Goal: Task Accomplishment & Management: Manage account settings

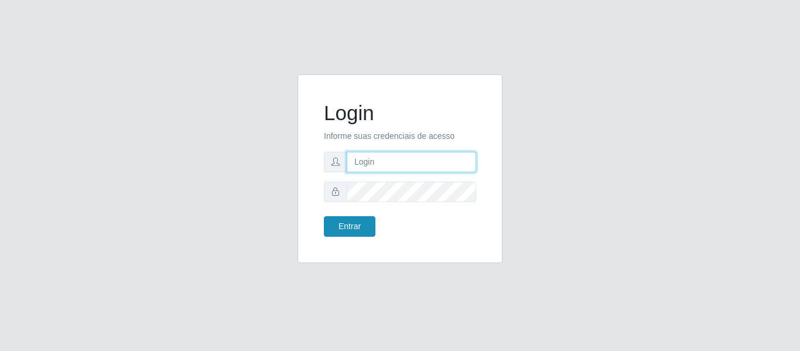
type input "vambertoCD@redecompras"
click at [340, 226] on button "Entrar" at bounding box center [350, 226] width 52 height 21
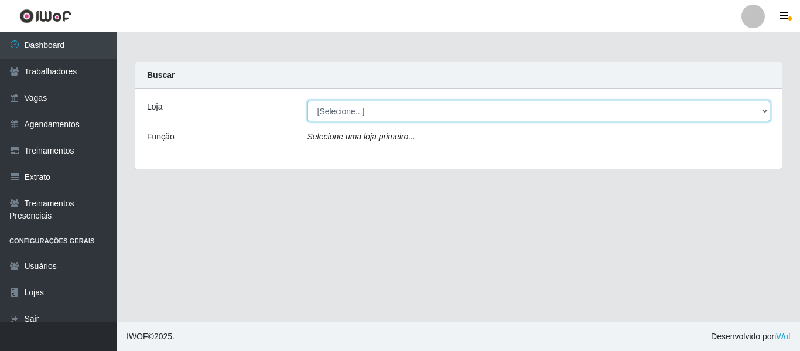
click at [371, 121] on select "[Selecione...] Rede Compras - CD Logistica" at bounding box center [539, 111] width 463 height 21
select select "429"
click at [308, 101] on select "[Selecione...] Rede Compras - CD Logistica" at bounding box center [539, 111] width 463 height 21
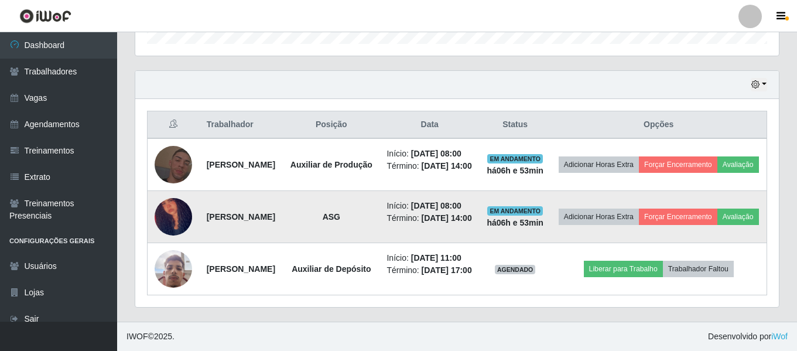
scroll to position [438, 0]
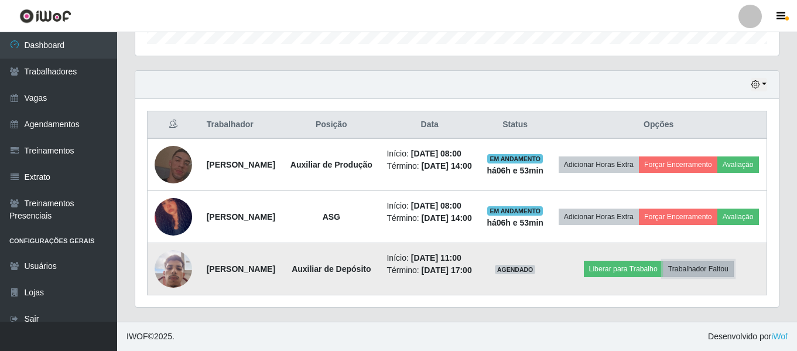
click at [716, 261] on button "Trabalhador Faltou" at bounding box center [698, 269] width 71 height 16
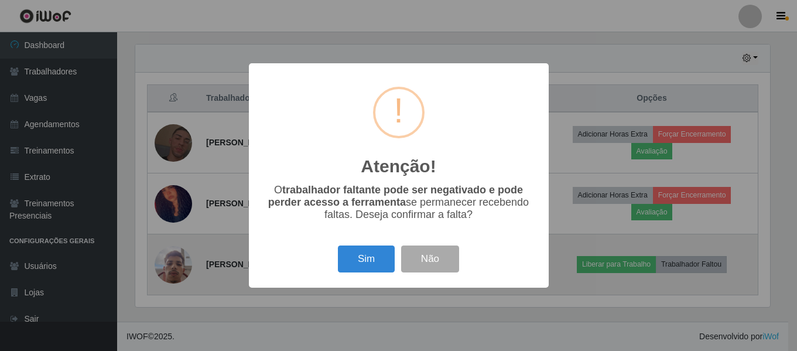
scroll to position [243, 638]
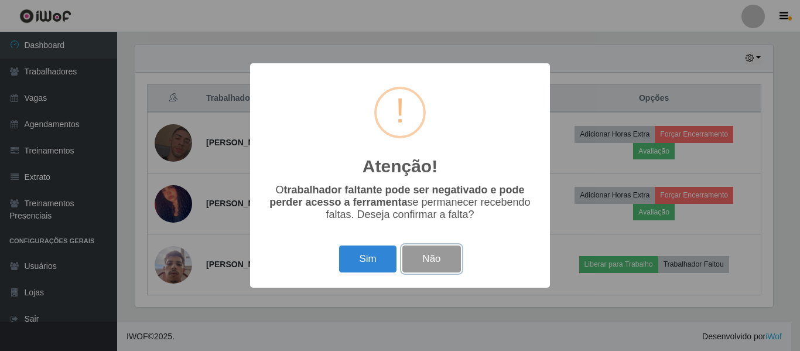
click at [434, 267] on button "Não" at bounding box center [432, 259] width 58 height 28
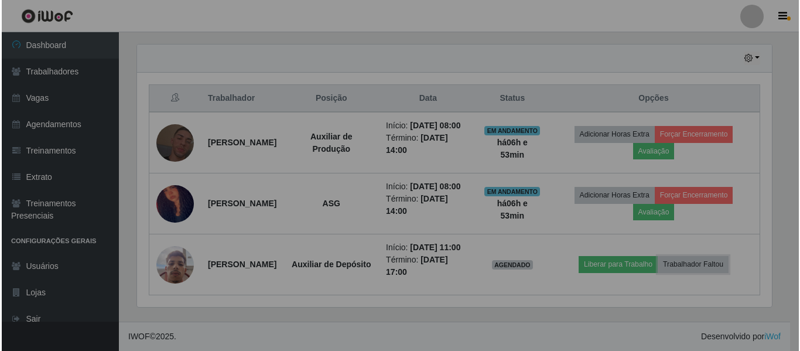
scroll to position [243, 644]
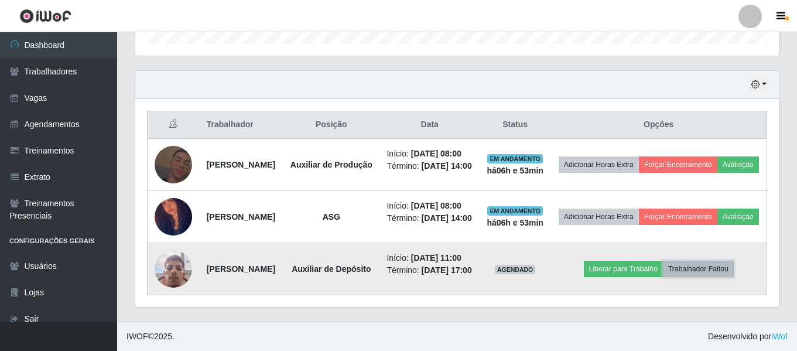
click at [715, 261] on button "Trabalhador Faltou" at bounding box center [698, 269] width 71 height 16
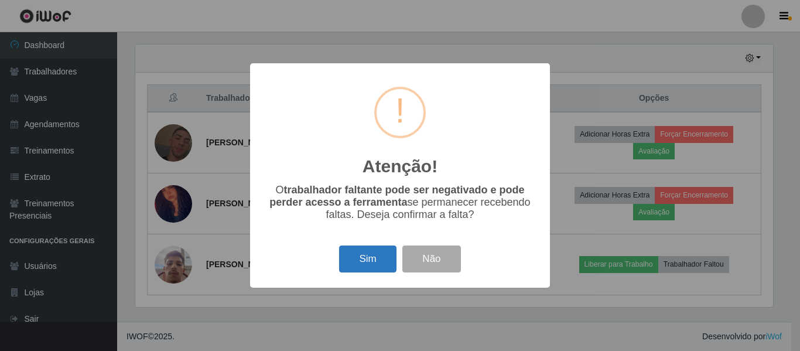
click at [383, 268] on button "Sim" at bounding box center [367, 259] width 57 height 28
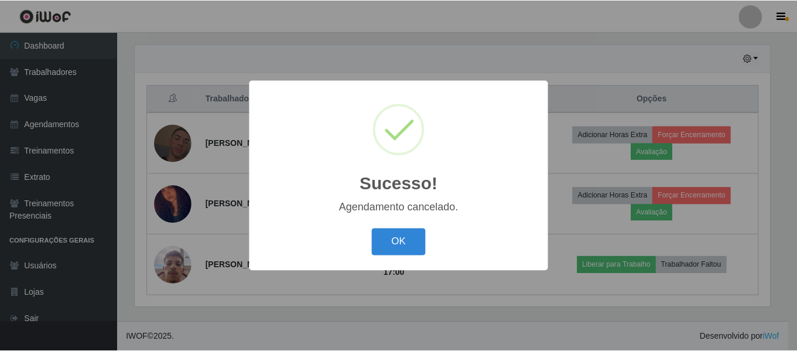
scroll to position [340, 0]
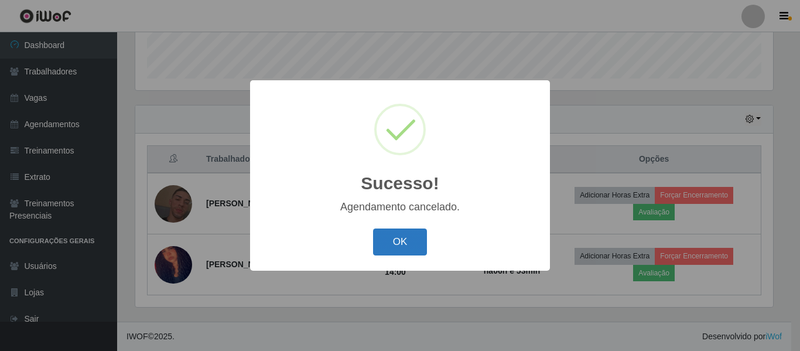
click at [386, 246] on button "OK" at bounding box center [400, 242] width 54 height 28
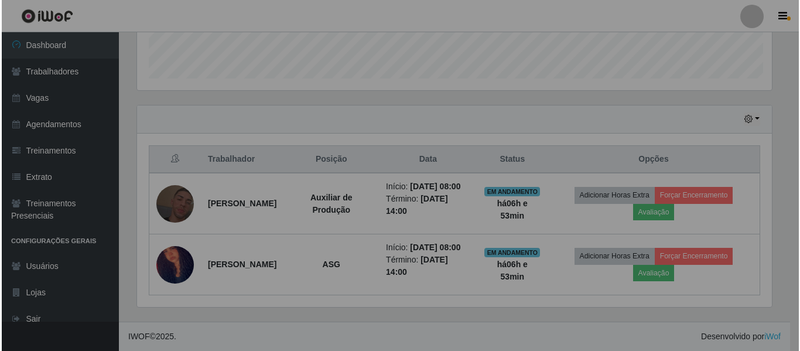
scroll to position [243, 644]
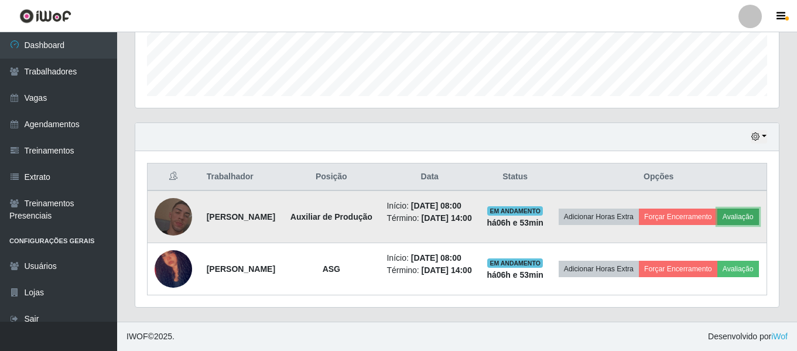
click at [718, 216] on button "Avaliação" at bounding box center [739, 217] width 42 height 16
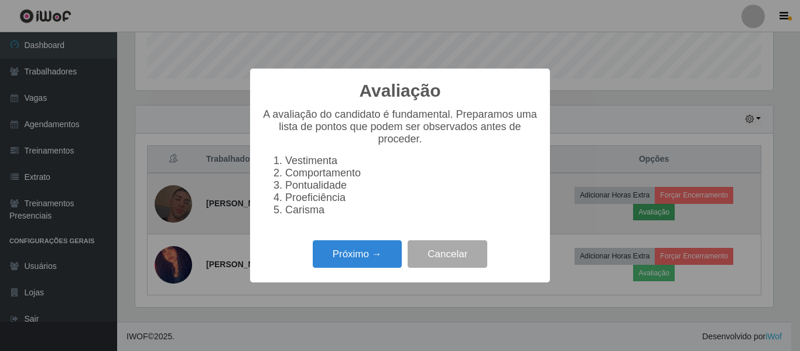
scroll to position [243, 638]
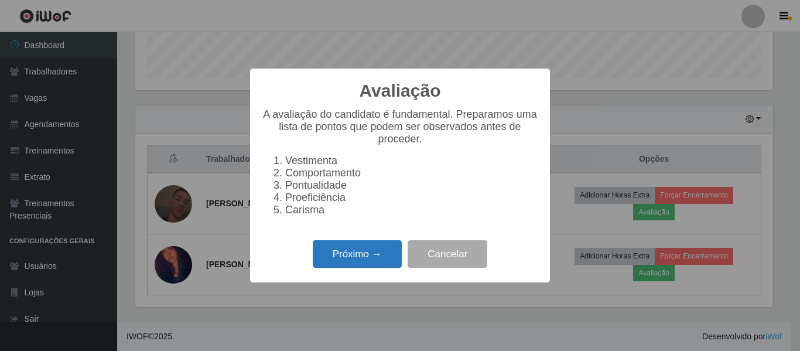
click at [357, 268] on button "Próximo →" at bounding box center [357, 254] width 89 height 28
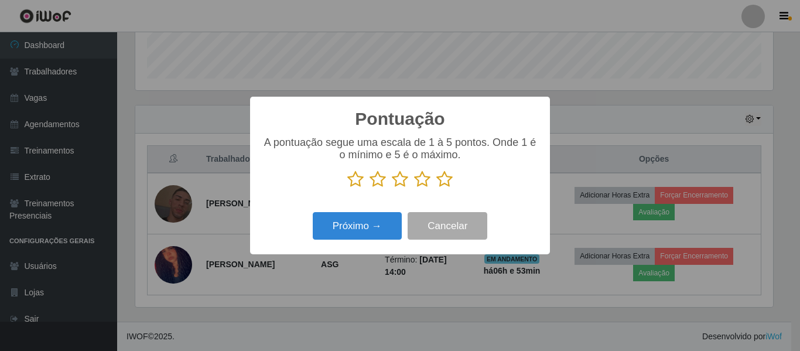
scroll to position [585645, 585250]
click at [449, 184] on icon at bounding box center [444, 179] width 16 height 18
click at [436, 188] on input "radio" at bounding box center [436, 188] width 0 height 0
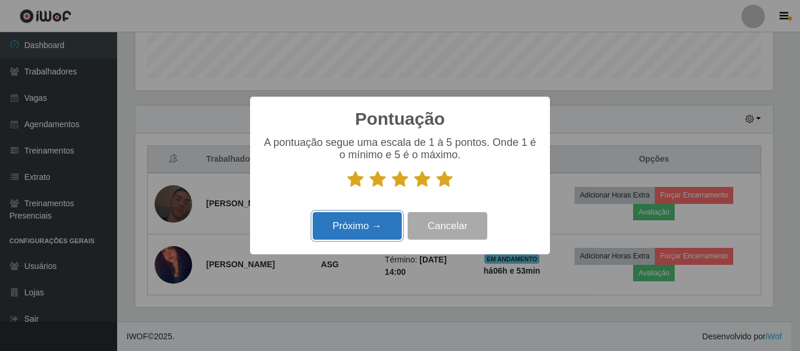
click at [367, 235] on button "Próximo →" at bounding box center [357, 226] width 89 height 28
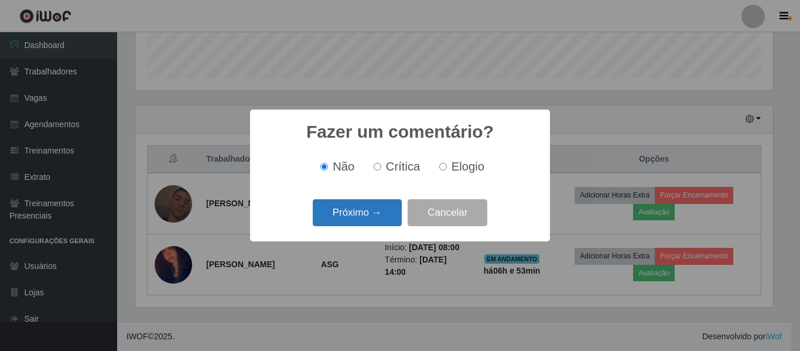
click at [386, 222] on button "Próximo →" at bounding box center [357, 213] width 89 height 28
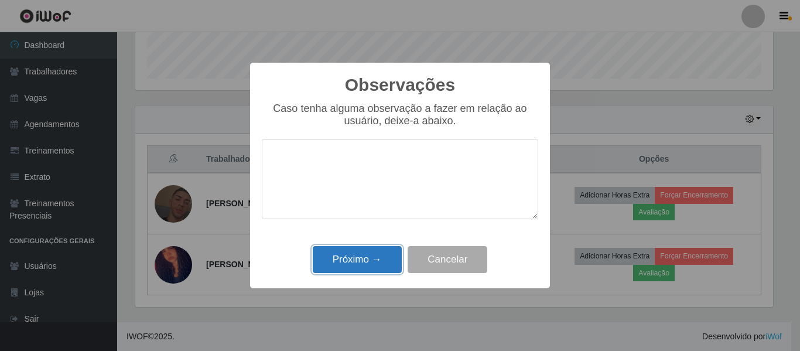
click at [378, 254] on button "Próximo →" at bounding box center [357, 260] width 89 height 28
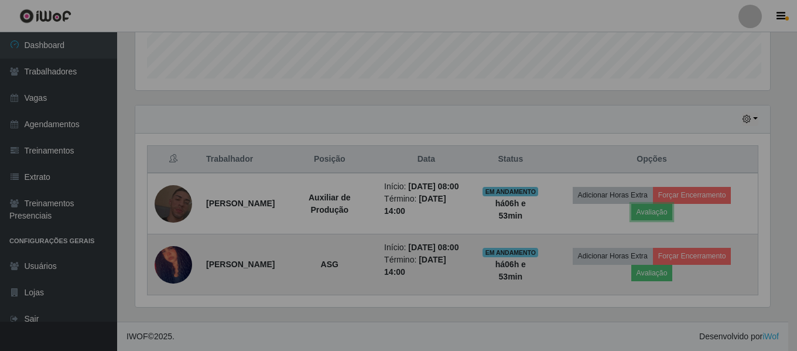
scroll to position [243, 644]
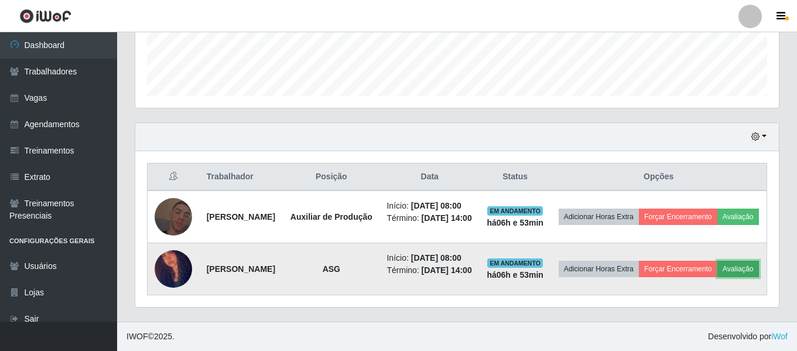
click at [718, 275] on button "Avaliação" at bounding box center [739, 269] width 42 height 16
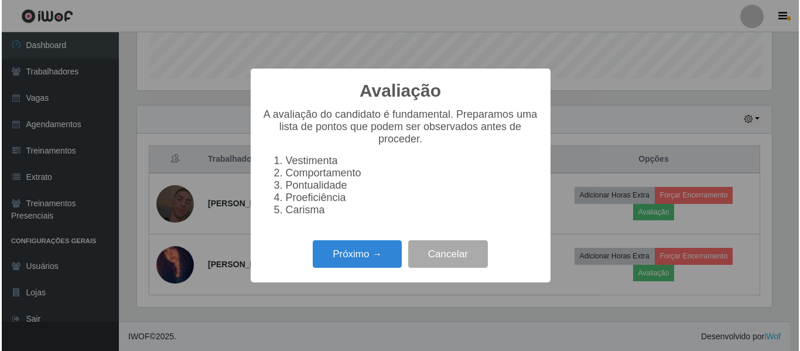
scroll to position [243, 638]
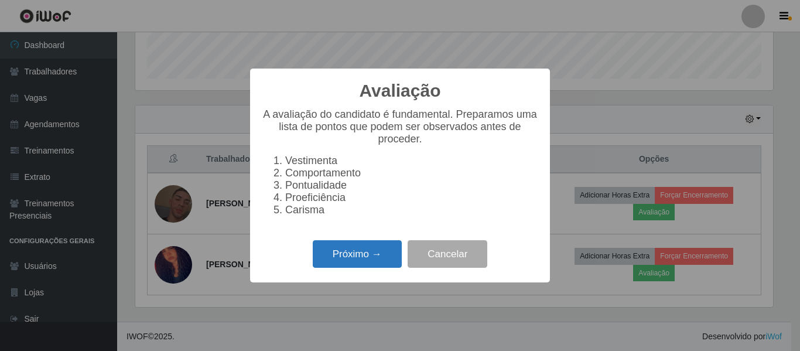
click at [356, 255] on button "Próximo →" at bounding box center [357, 254] width 89 height 28
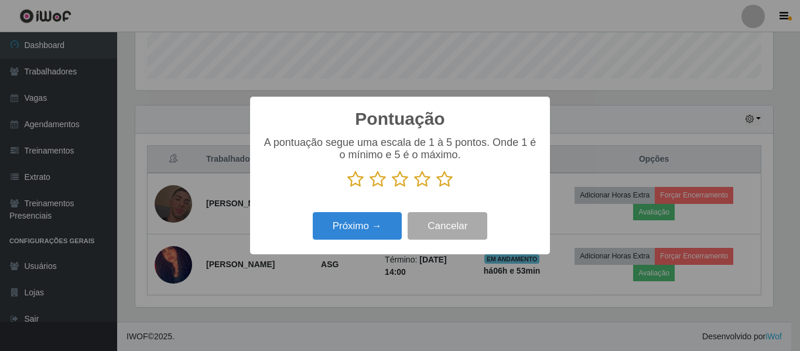
click at [449, 181] on icon at bounding box center [444, 179] width 16 height 18
click at [436, 188] on input "radio" at bounding box center [436, 188] width 0 height 0
click at [327, 245] on div "Pontuação × A pontuação segue uma escala de 1 à 5 pontos. Onde 1 é o mínimo e 5…" at bounding box center [400, 176] width 300 height 158
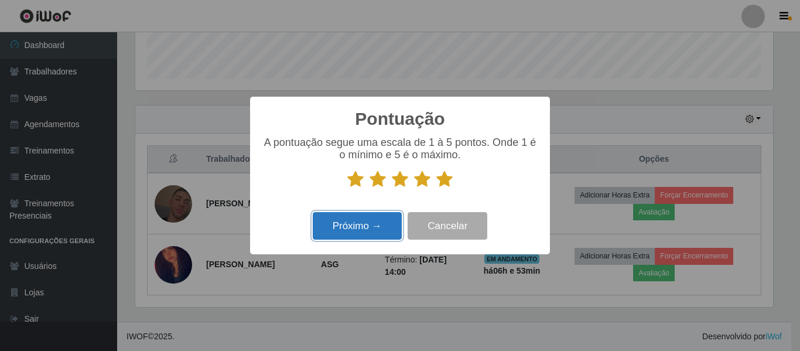
click at [332, 238] on button "Próximo →" at bounding box center [357, 226] width 89 height 28
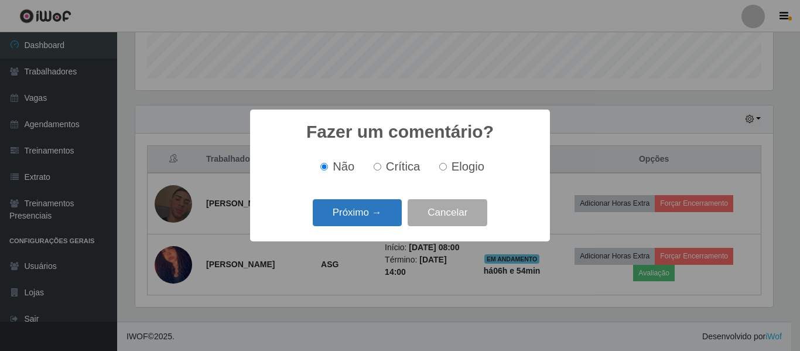
click at [382, 216] on button "Próximo →" at bounding box center [357, 213] width 89 height 28
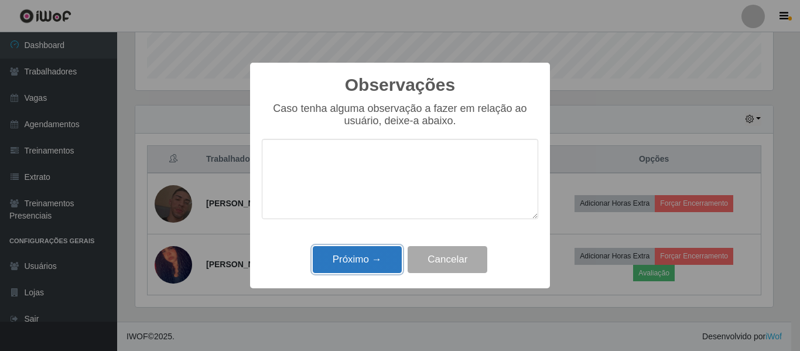
click at [383, 257] on button "Próximo →" at bounding box center [357, 260] width 89 height 28
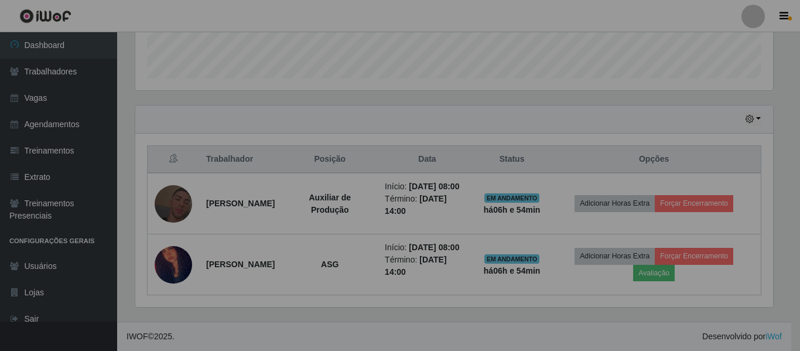
scroll to position [243, 644]
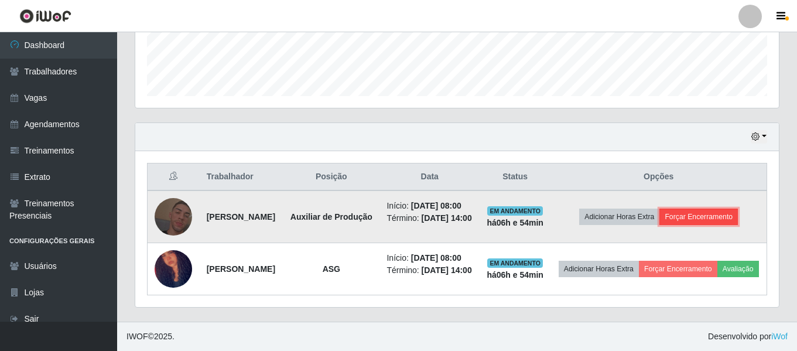
click at [704, 209] on button "Forçar Encerramento" at bounding box center [699, 217] width 79 height 16
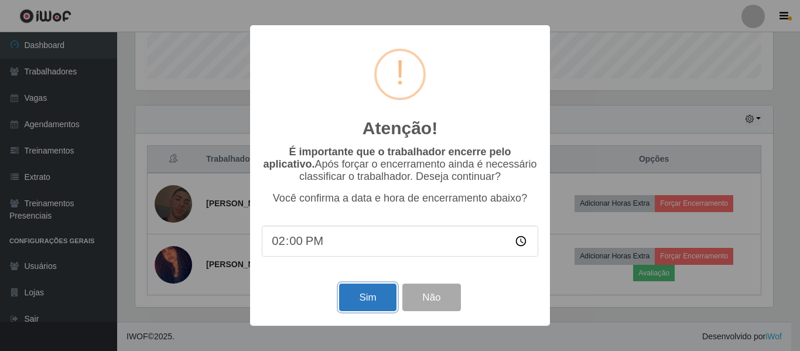
click at [359, 296] on button "Sim" at bounding box center [367, 298] width 57 height 28
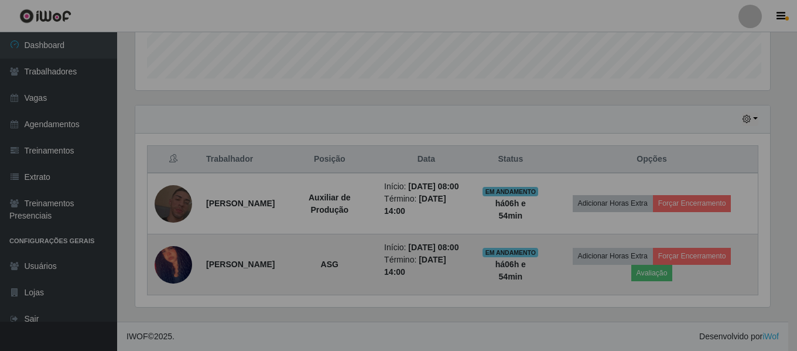
scroll to position [0, 0]
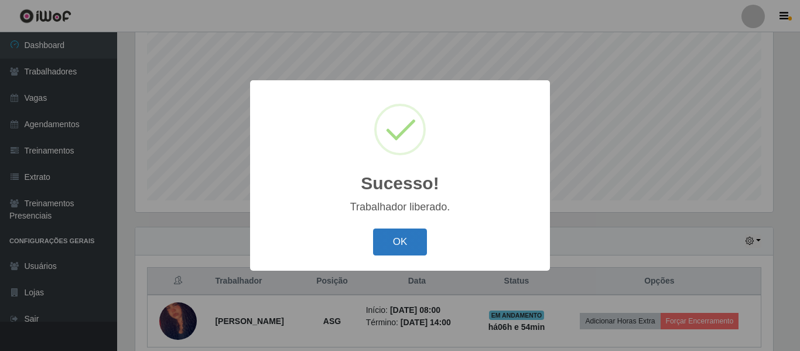
click at [400, 241] on button "OK" at bounding box center [400, 242] width 54 height 28
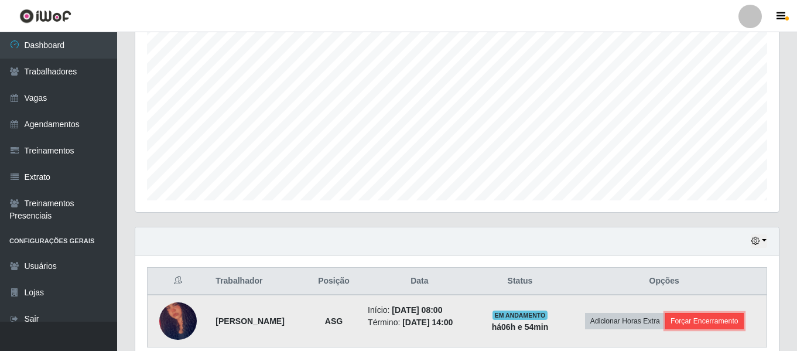
click at [718, 321] on button "Forçar Encerramento" at bounding box center [705, 321] width 79 height 16
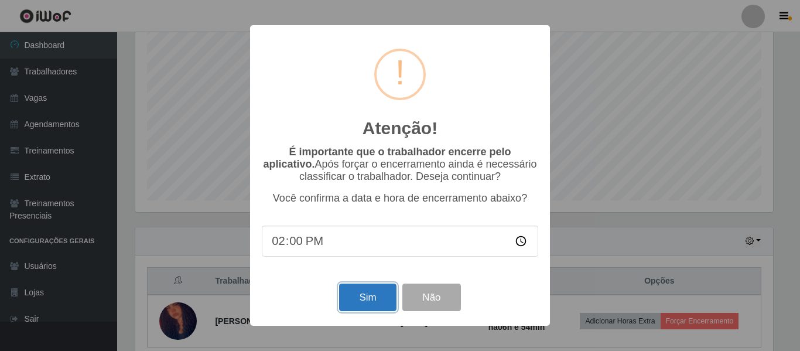
click at [380, 294] on button "Sim" at bounding box center [367, 298] width 57 height 28
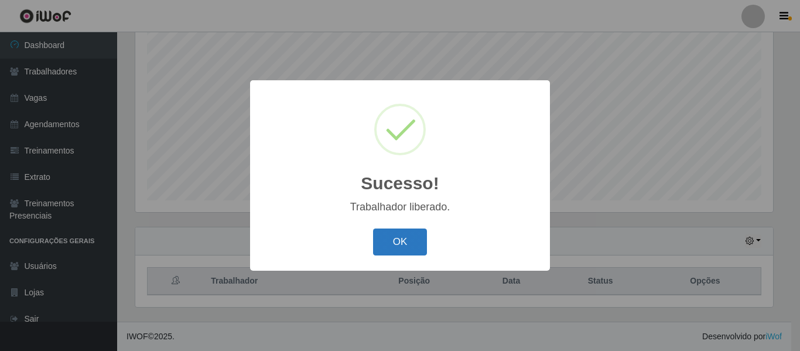
click at [407, 239] on button "OK" at bounding box center [400, 242] width 54 height 28
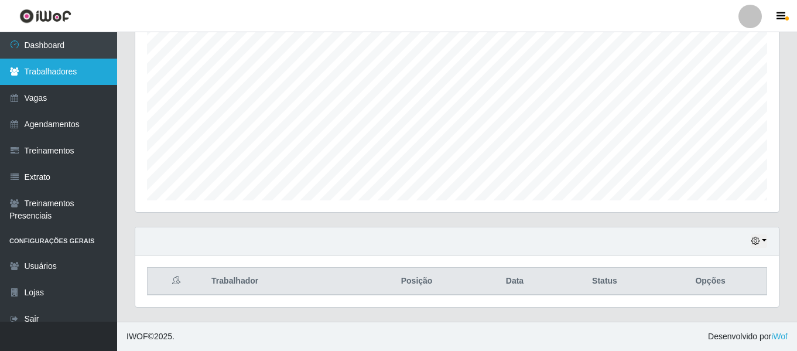
click at [34, 80] on link "Trabalhadores" at bounding box center [58, 72] width 117 height 26
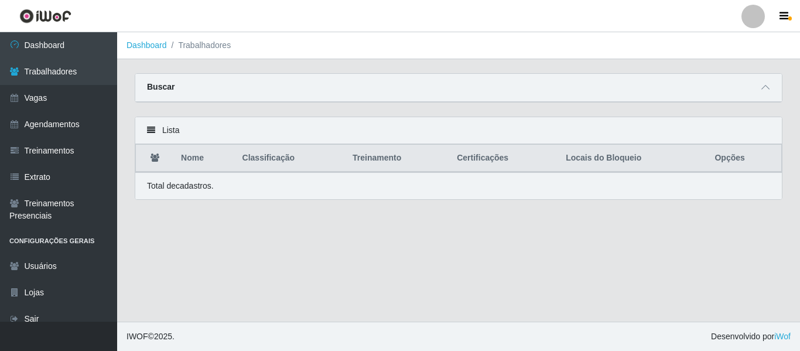
click at [345, 95] on div "Buscar" at bounding box center [458, 88] width 647 height 28
click at [362, 87] on div "Buscar" at bounding box center [458, 88] width 647 height 28
click at [764, 88] on icon at bounding box center [766, 87] width 8 height 8
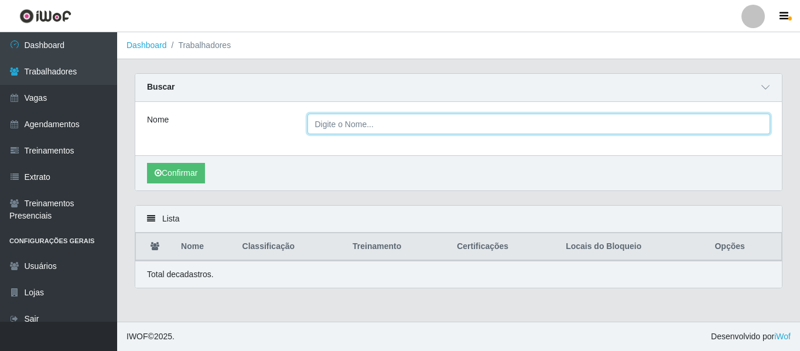
click at [370, 122] on input "Nome" at bounding box center [539, 124] width 463 height 21
type input "diego"
click at [147, 163] on button "Confirmar" at bounding box center [176, 173] width 58 height 21
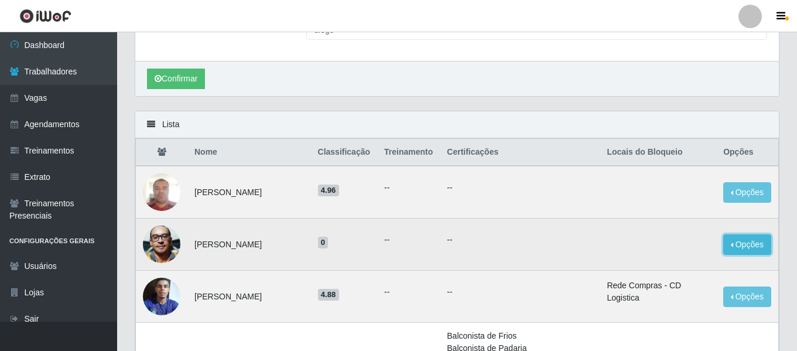
click at [734, 238] on button "Opções" at bounding box center [748, 244] width 48 height 21
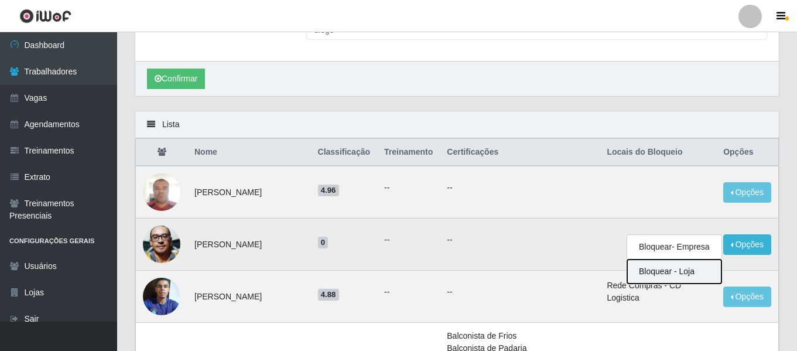
click at [676, 271] on button "Bloquear - Loja" at bounding box center [674, 272] width 94 height 24
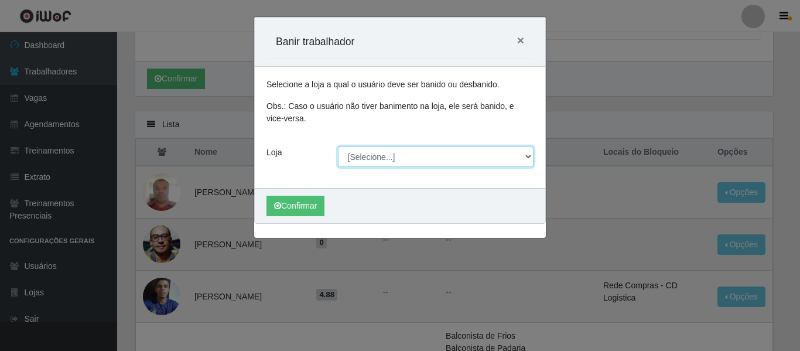
click at [405, 154] on select "[Selecione...] Rede Compras - CD Logistica" at bounding box center [436, 156] width 196 height 21
select select "429"
click at [338, 146] on select "[Selecione...] Rede Compras - CD Logistica" at bounding box center [436, 156] width 196 height 21
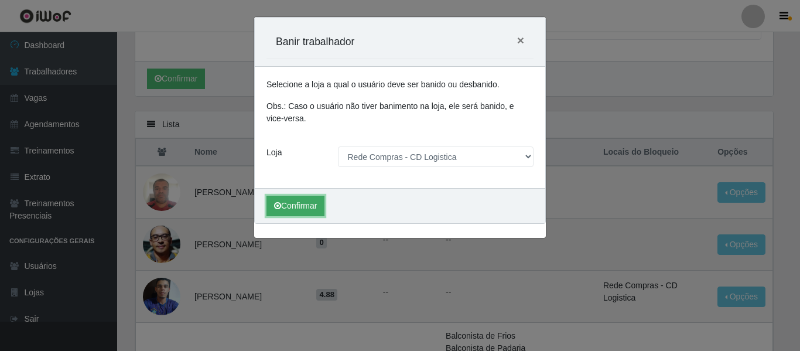
click at [303, 202] on button "Confirmar" at bounding box center [296, 206] width 58 height 21
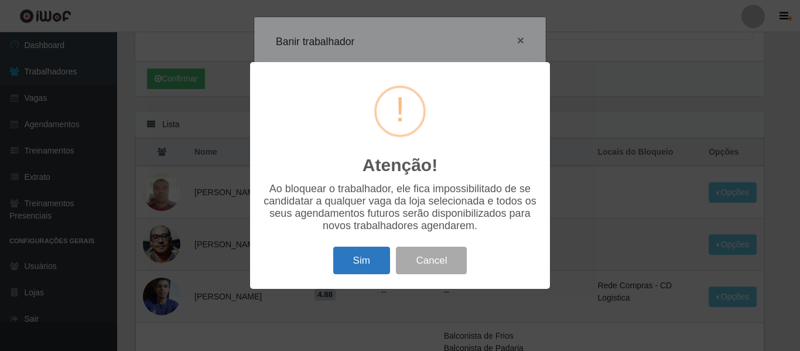
click at [360, 259] on button "Sim" at bounding box center [361, 261] width 57 height 28
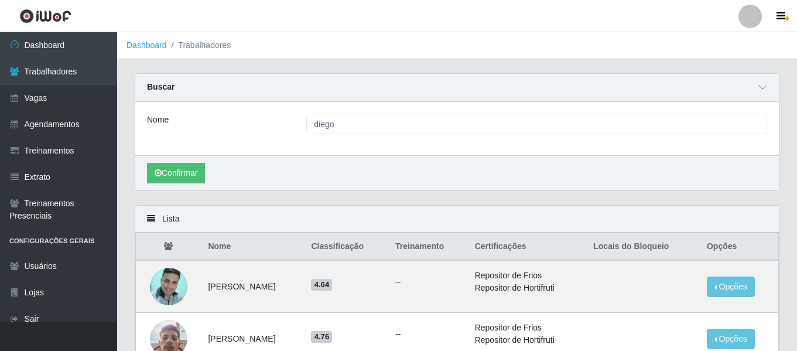
click at [261, 221] on div "Lista" at bounding box center [457, 219] width 644 height 27
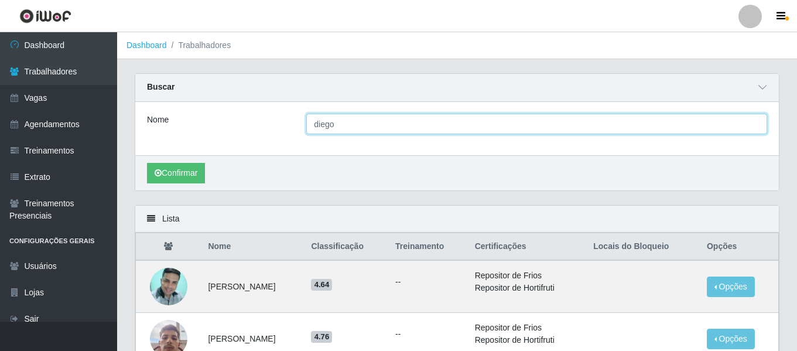
click at [446, 125] on input "diego" at bounding box center [536, 124] width 461 height 21
click at [447, 125] on input "diego" at bounding box center [536, 124] width 461 height 21
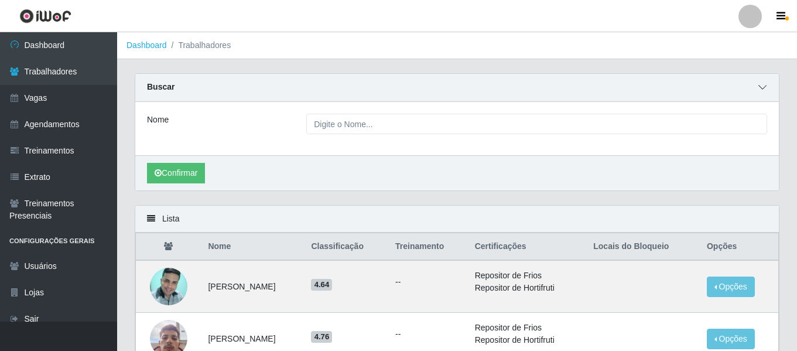
click at [760, 89] on icon at bounding box center [763, 87] width 8 height 8
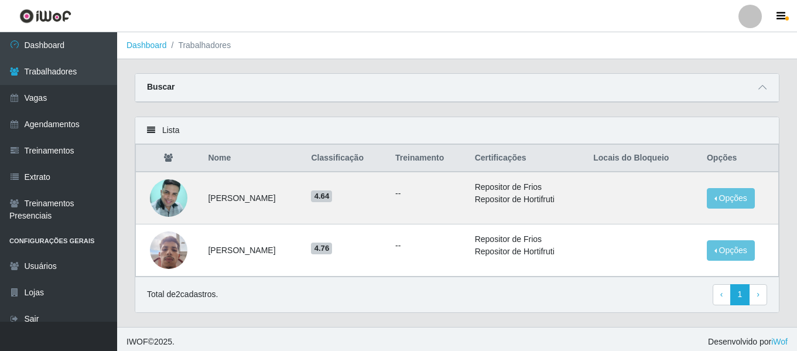
click at [584, 126] on div "Lista" at bounding box center [457, 130] width 644 height 27
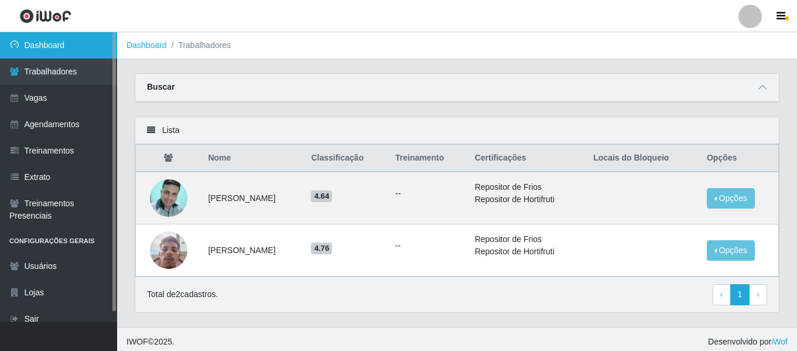
click at [35, 55] on link "Dashboard" at bounding box center [58, 45] width 117 height 26
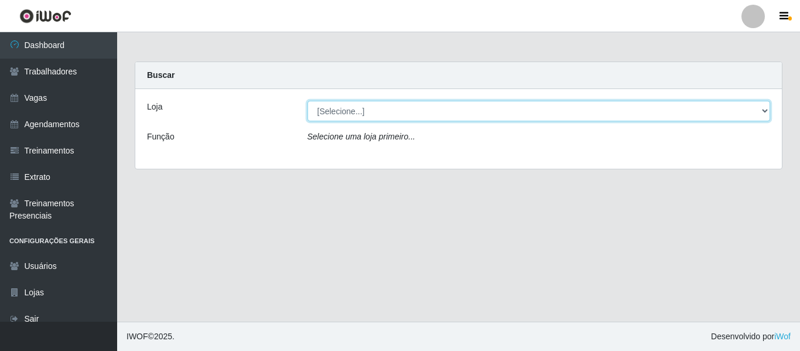
click at [352, 108] on select "[Selecione...] Rede Compras - CD Logistica" at bounding box center [539, 111] width 463 height 21
select select "429"
click at [308, 101] on select "[Selecione...] Rede Compras - CD Logistica" at bounding box center [539, 111] width 463 height 21
